Goal: Task Accomplishment & Management: Complete application form

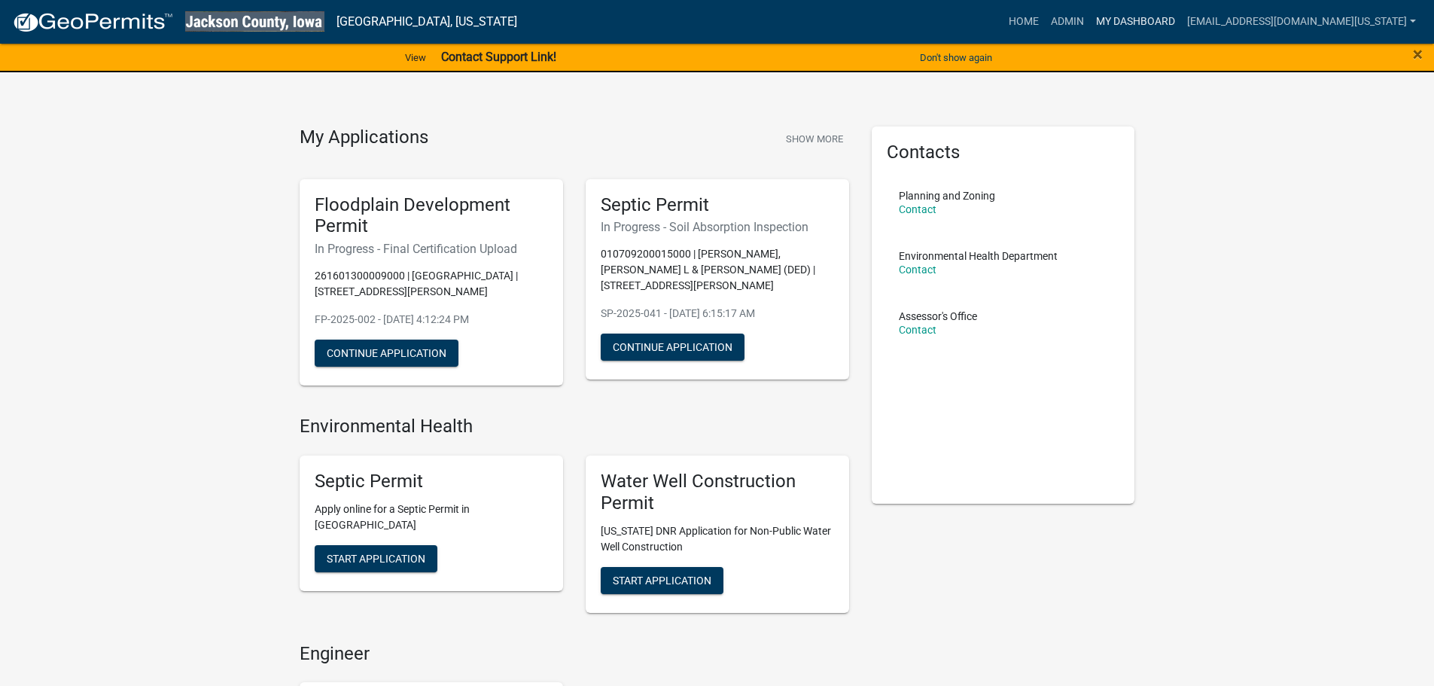
click at [1132, 29] on link "My Dashboard" at bounding box center [1135, 22] width 91 height 29
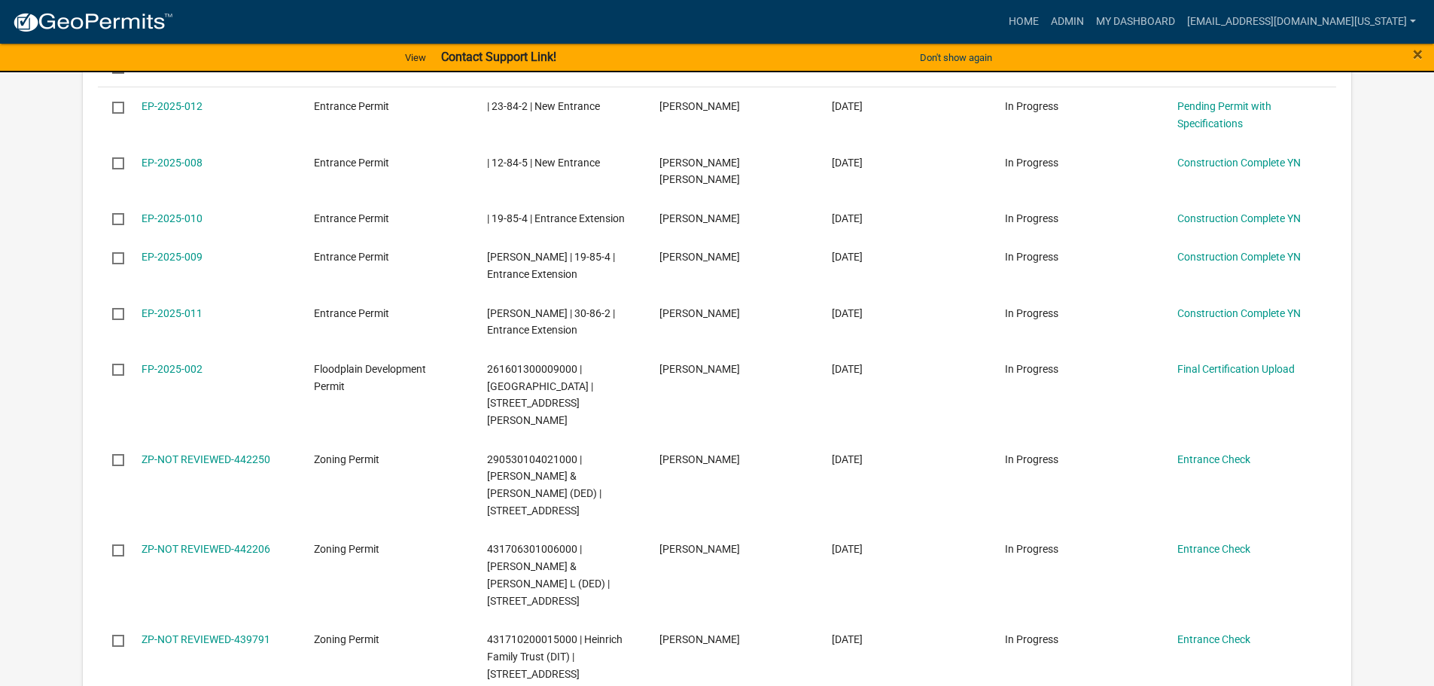
scroll to position [939, 0]
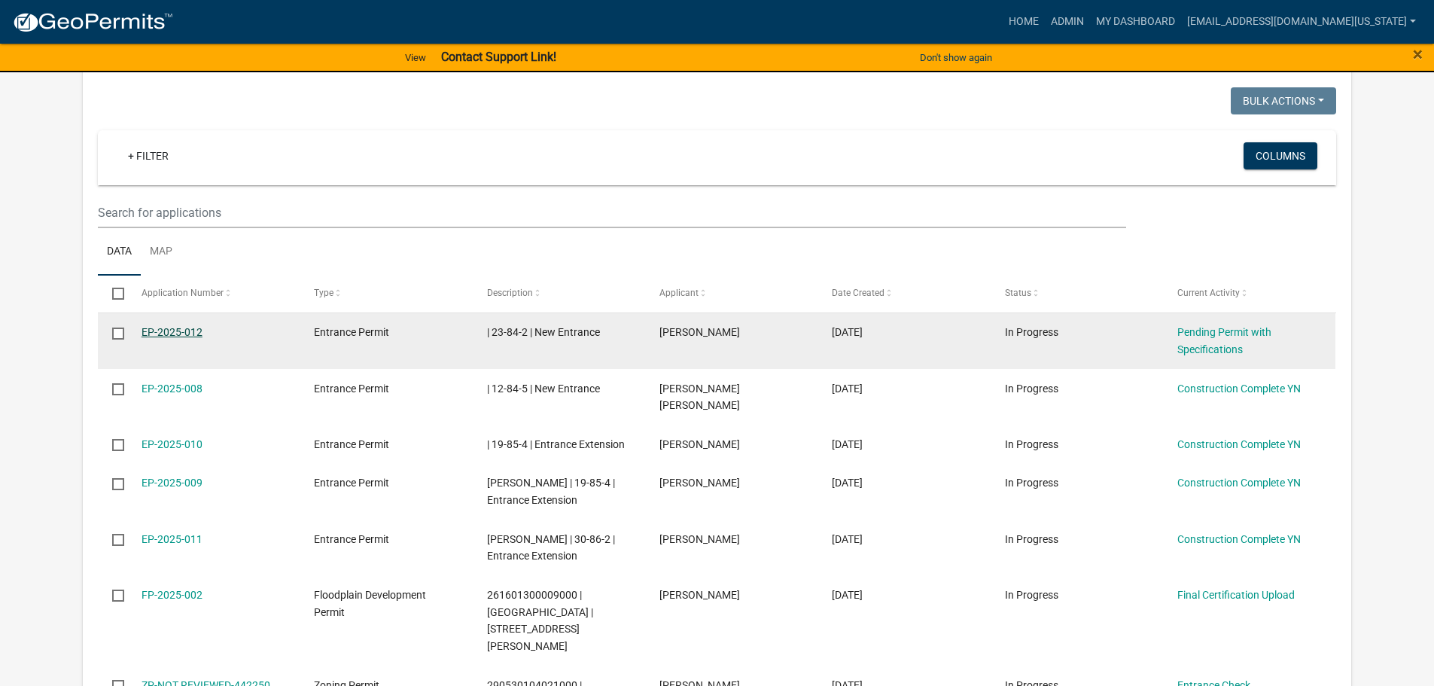
click at [190, 326] on link "EP-2025-012" at bounding box center [172, 332] width 61 height 12
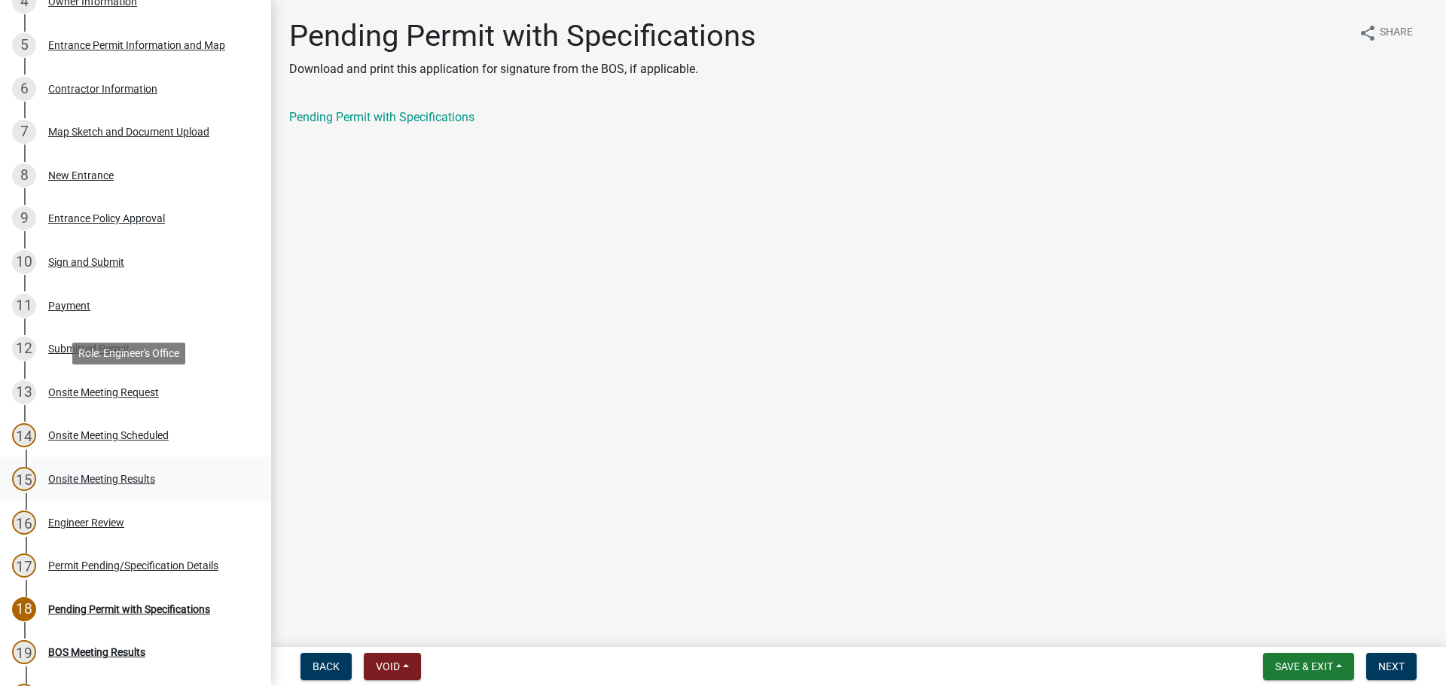
scroll to position [376, 0]
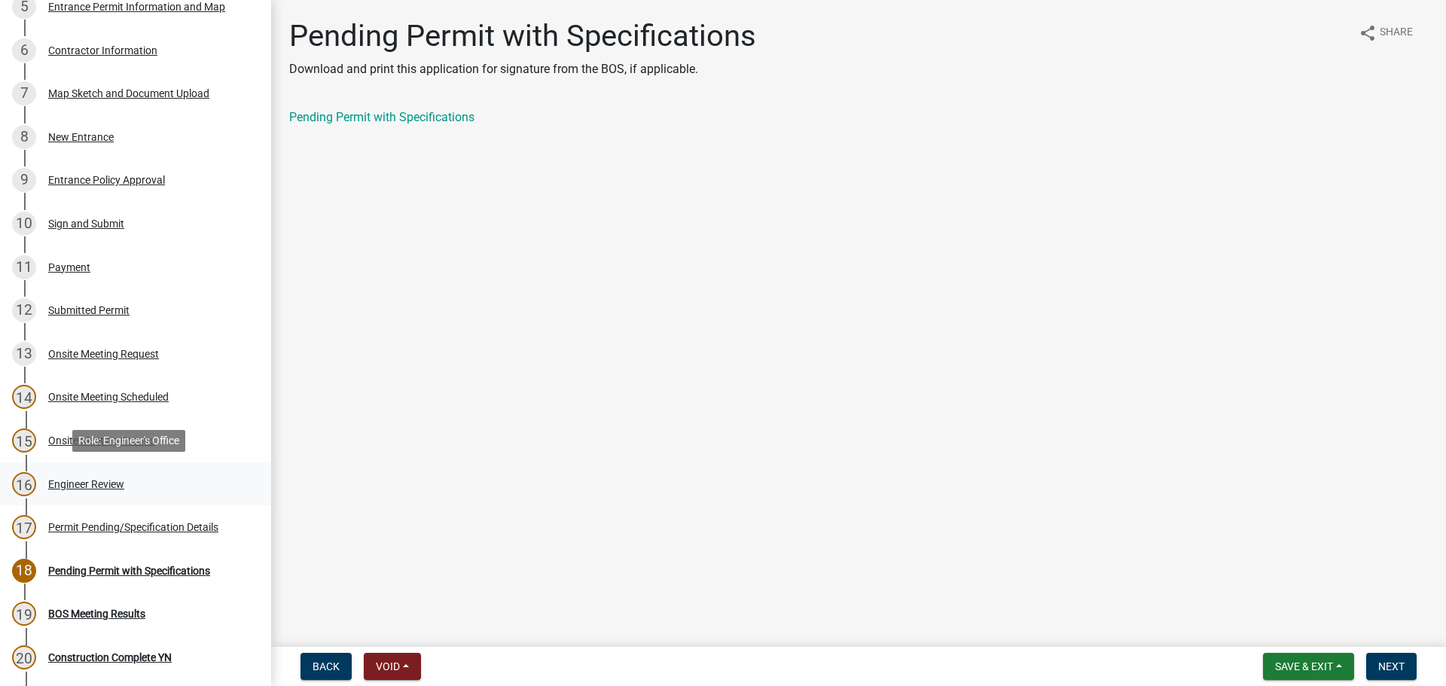
click at [76, 487] on div "16 Engineer Review" at bounding box center [129, 484] width 235 height 24
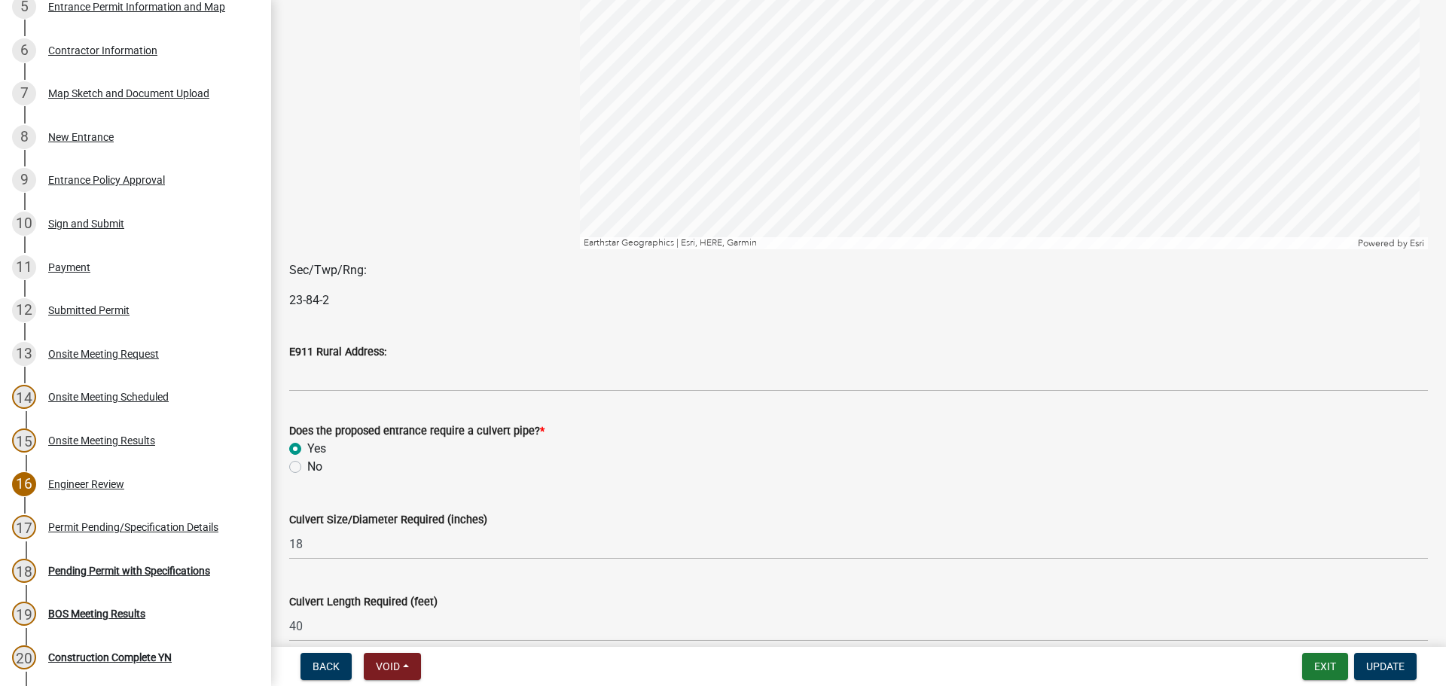
scroll to position [301, 0]
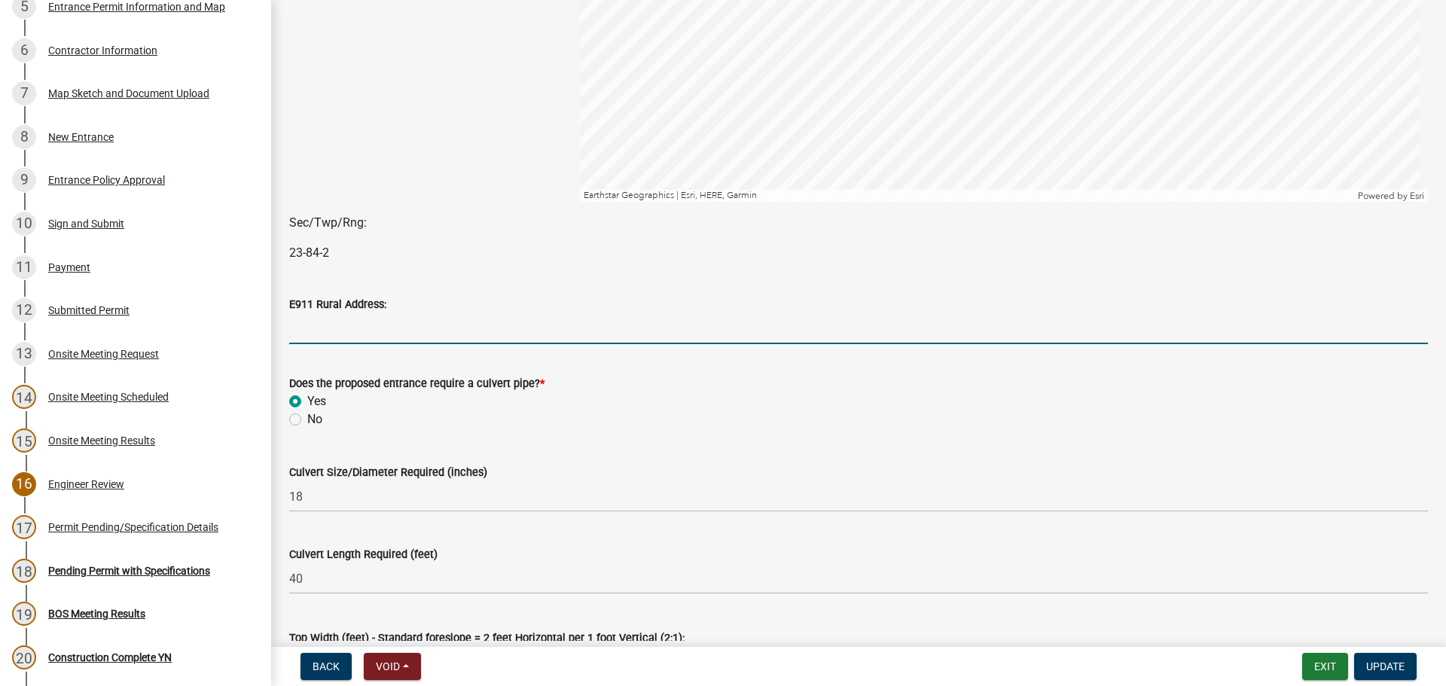
click at [373, 338] on input "E911 Rural Address:" at bounding box center [858, 328] width 1138 height 31
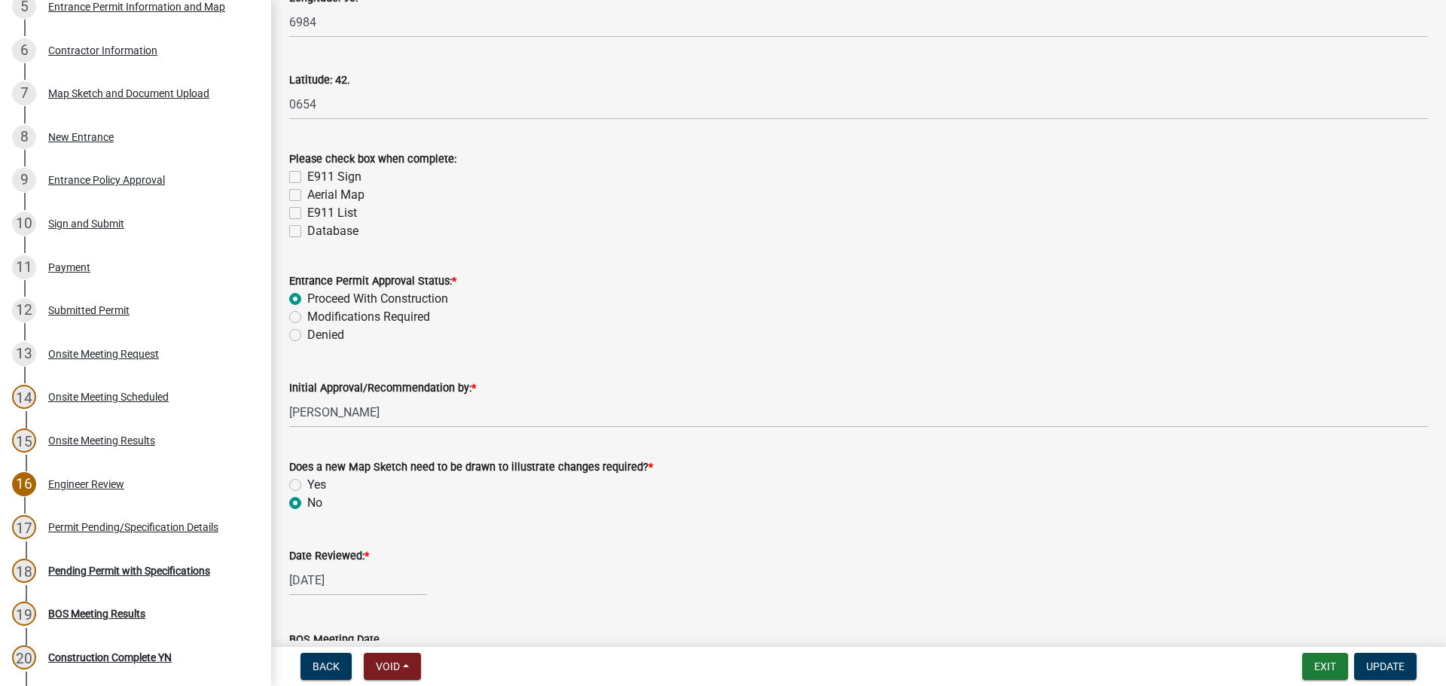
scroll to position [1882, 0]
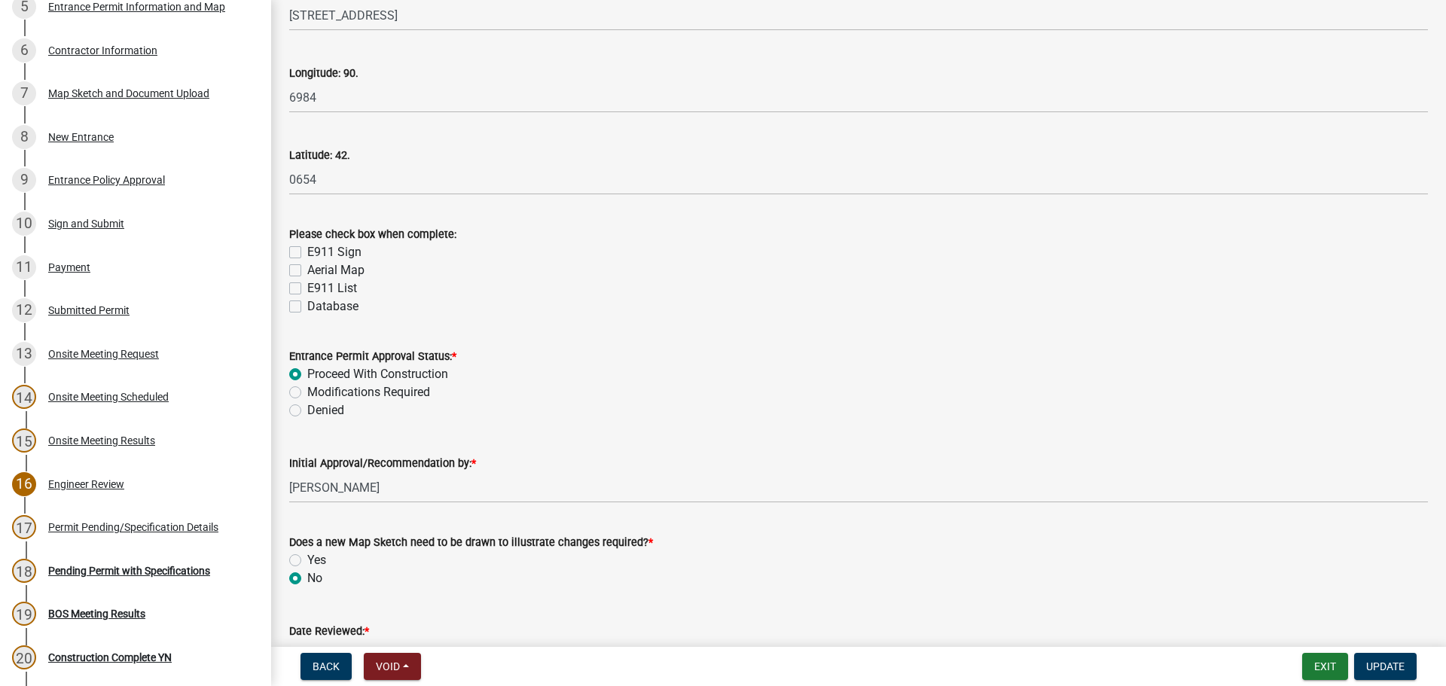
type input "[STREET_ADDRESS]"
click at [301, 250] on div "E911 Sign" at bounding box center [858, 252] width 1138 height 18
click at [307, 251] on label "E911 Sign" at bounding box center [334, 252] width 54 height 18
click at [307, 251] on input "E911 Sign" at bounding box center [312, 248] width 10 height 10
checkbox input "true"
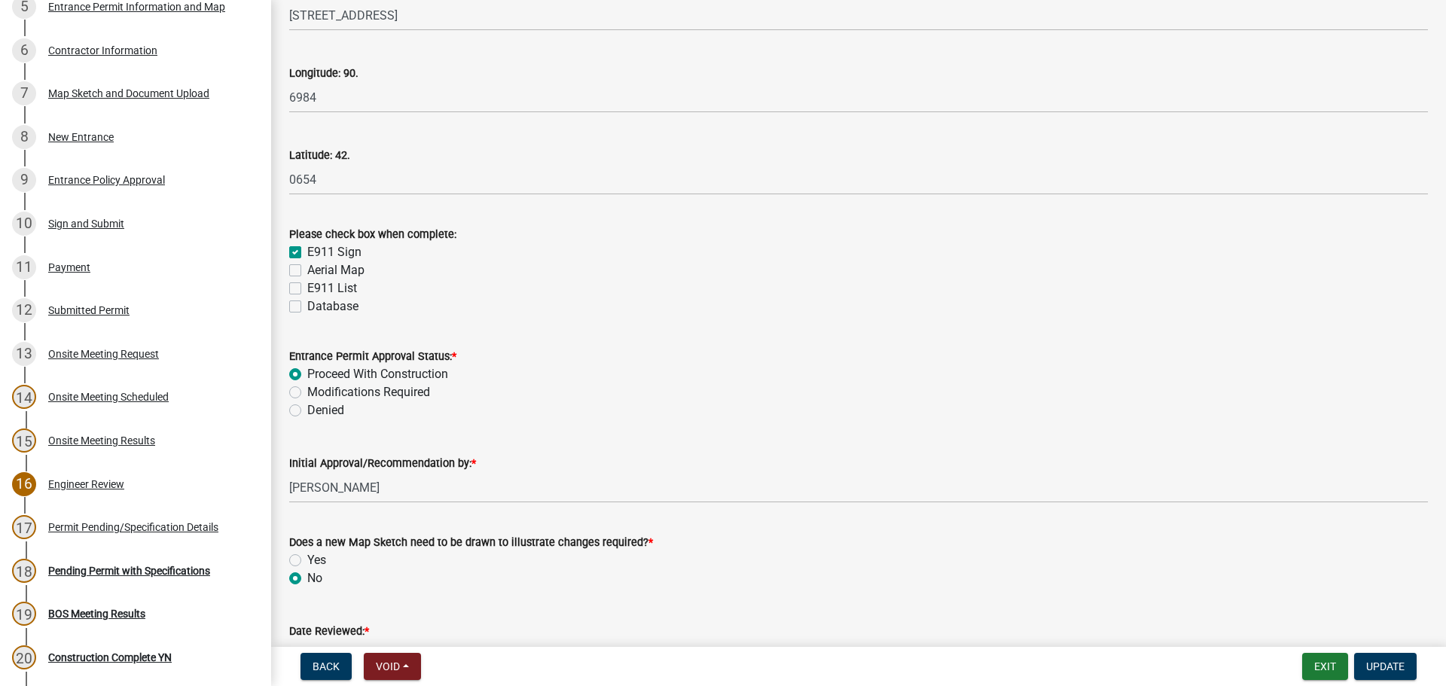
checkbox input "false"
click at [307, 266] on label "Aerial Map" at bounding box center [335, 270] width 57 height 18
click at [307, 266] on input "Aerial Map" at bounding box center [312, 266] width 10 height 10
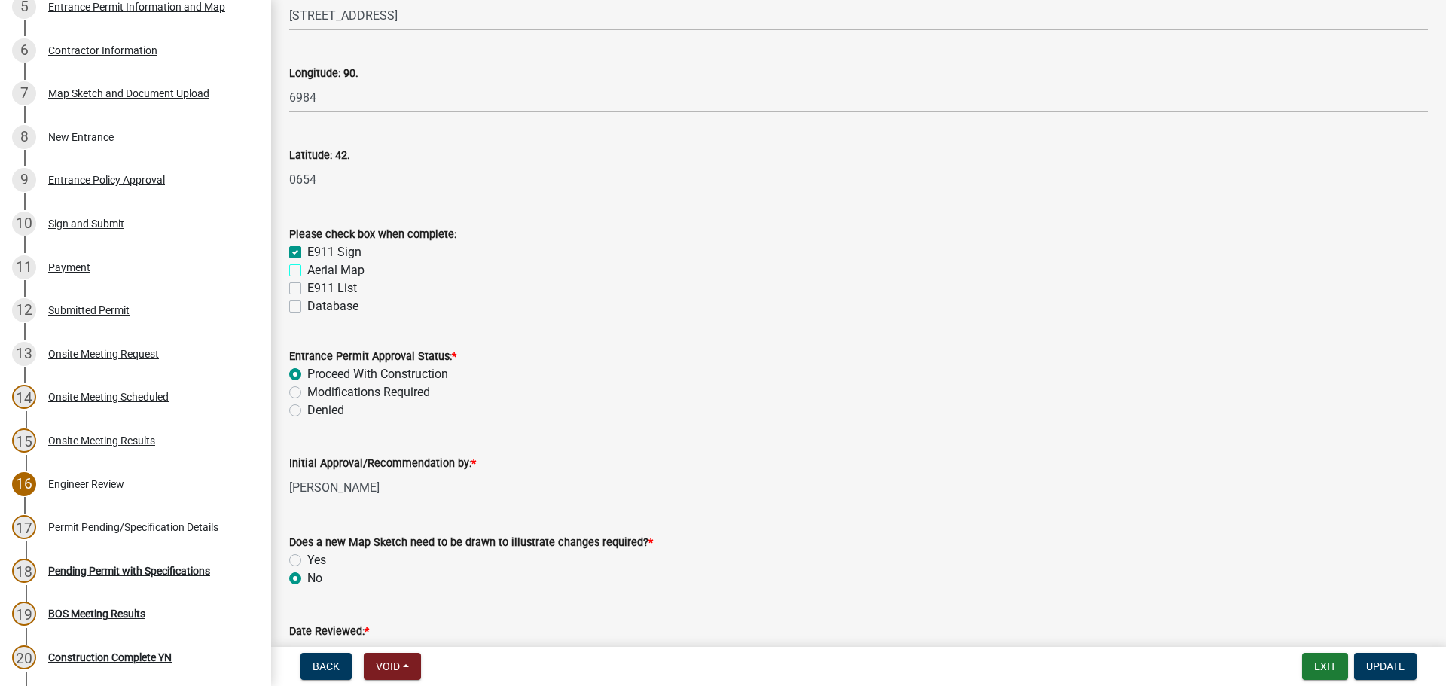
checkbox input "true"
checkbox input "false"
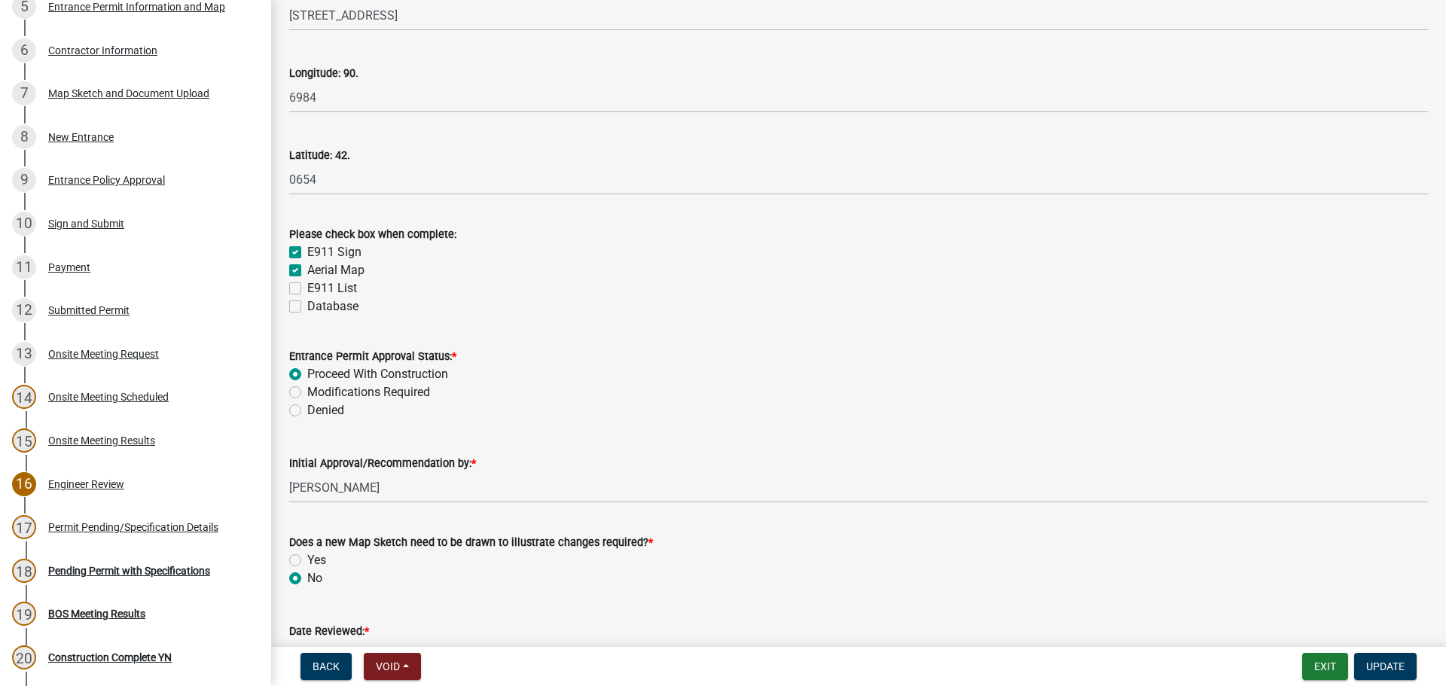
click at [307, 286] on label "E911 List" at bounding box center [332, 288] width 50 height 18
click at [307, 286] on input "E911 List" at bounding box center [312, 284] width 10 height 10
checkbox input "true"
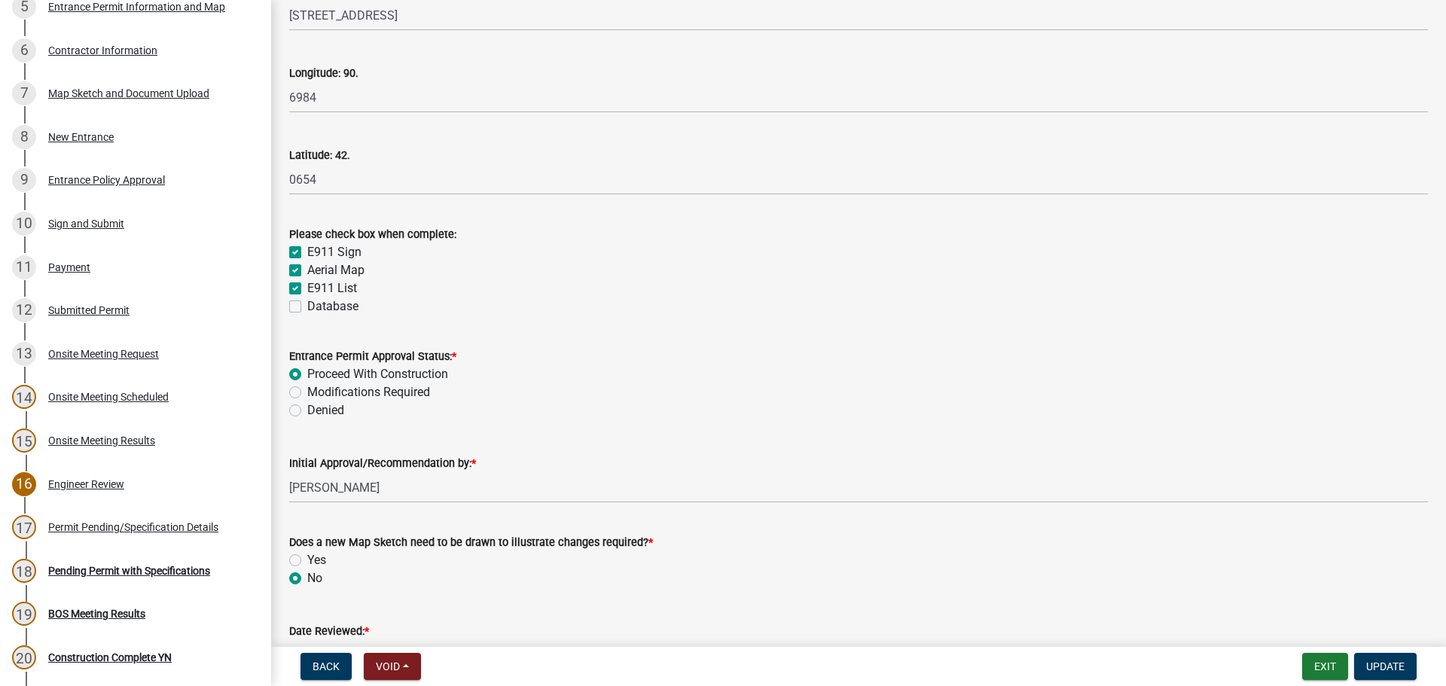
checkbox input "true"
checkbox input "false"
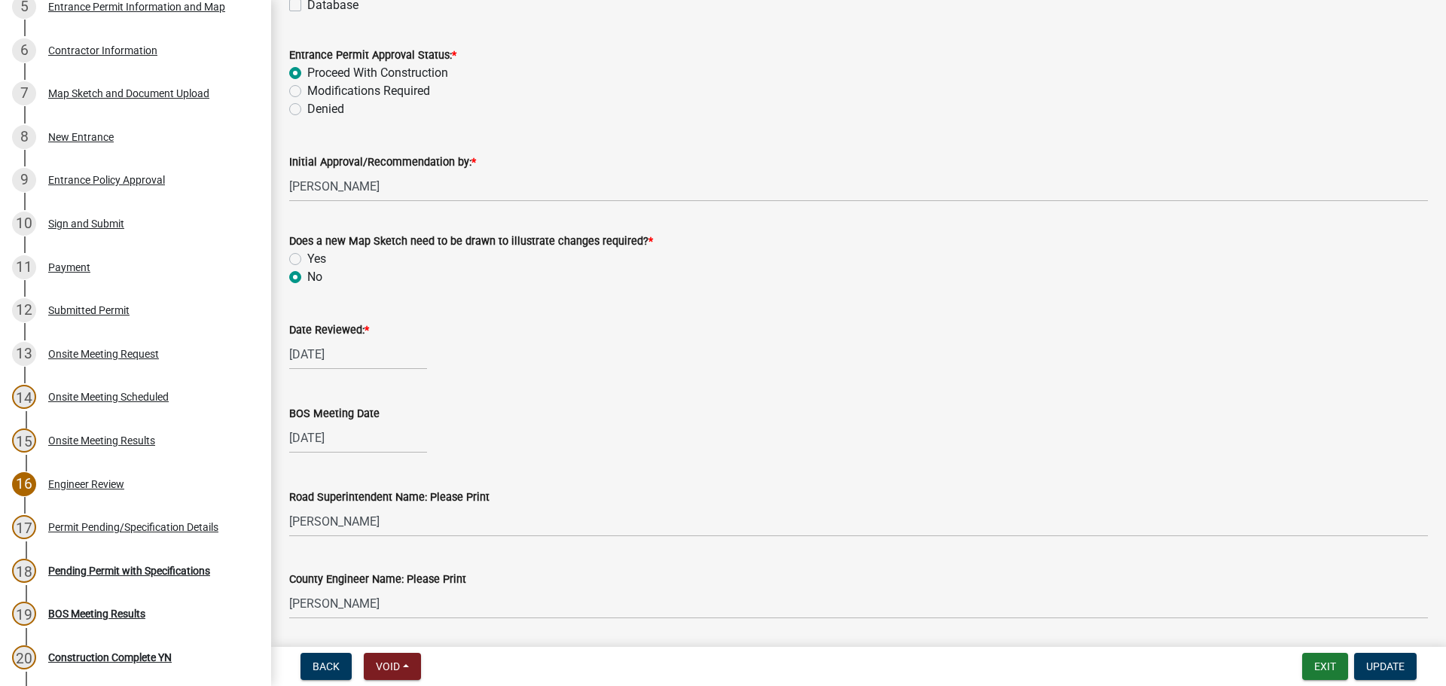
scroll to position [2232, 0]
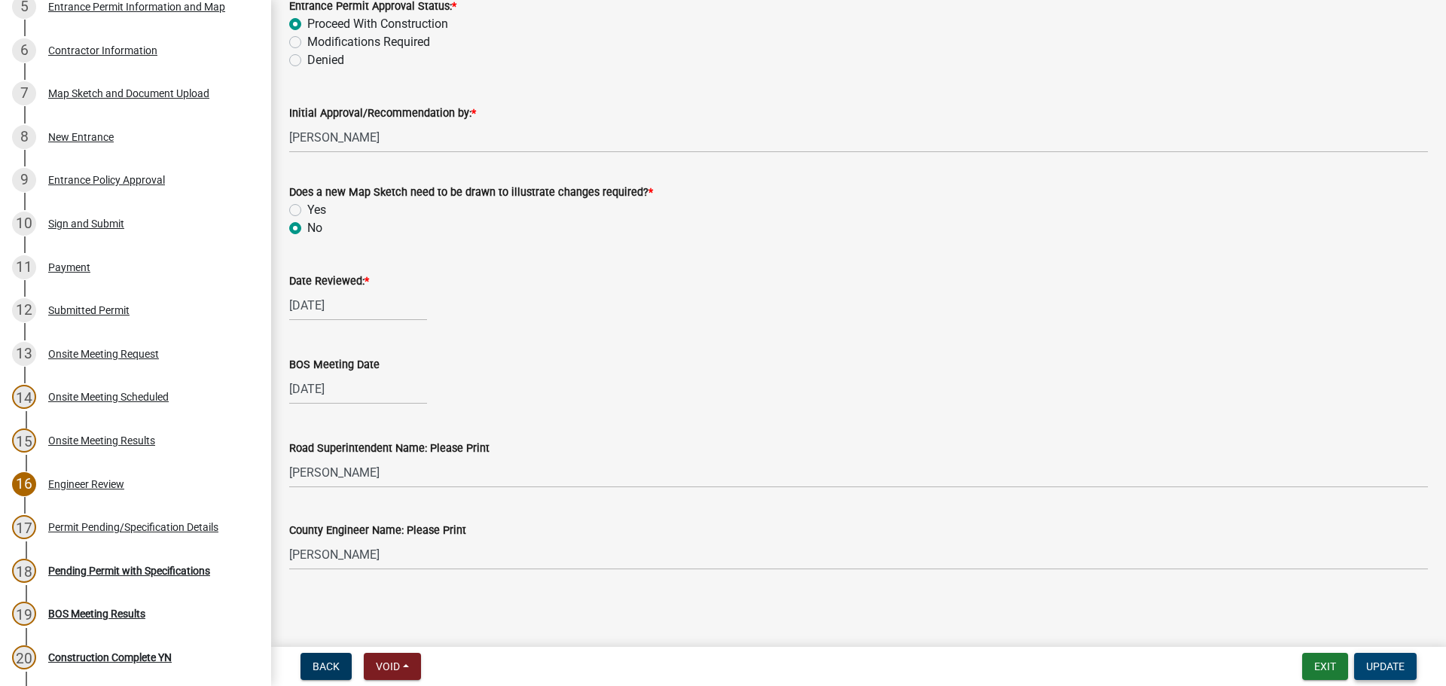
click at [1394, 665] on span "Update" at bounding box center [1385, 666] width 38 height 12
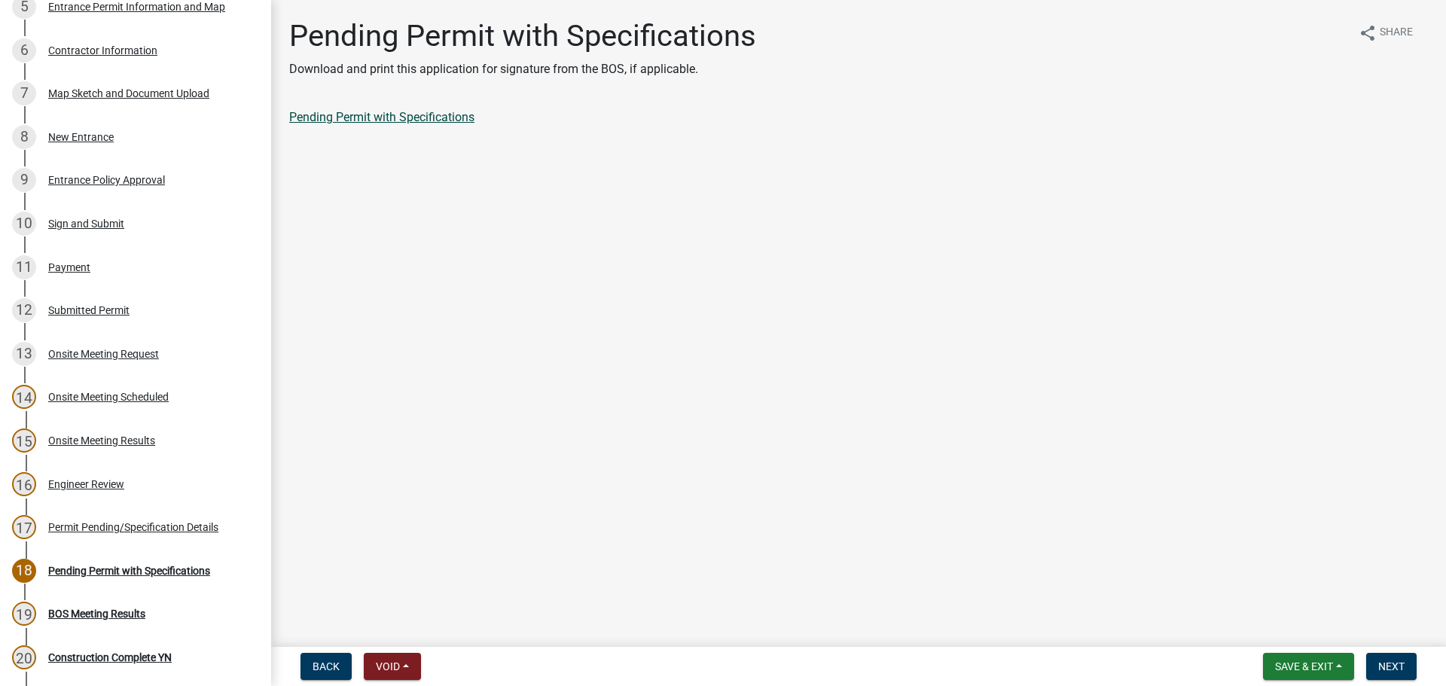
click at [449, 123] on link "Pending Permit with Specifications" at bounding box center [381, 117] width 185 height 14
